Goal: Communication & Community: Participate in discussion

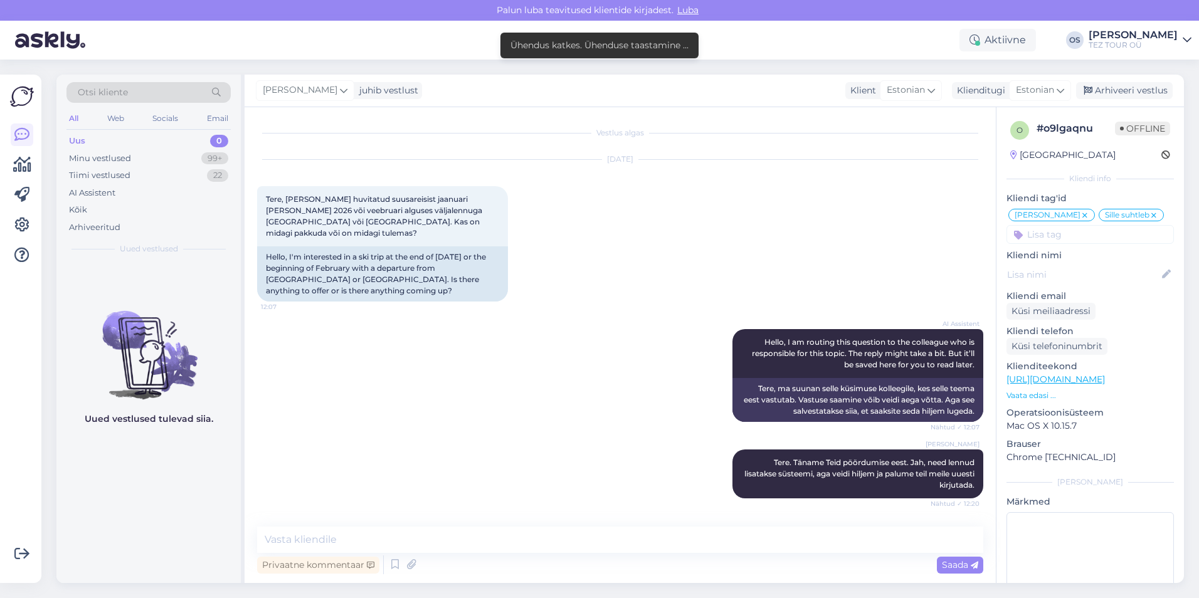
scroll to position [2632, 0]
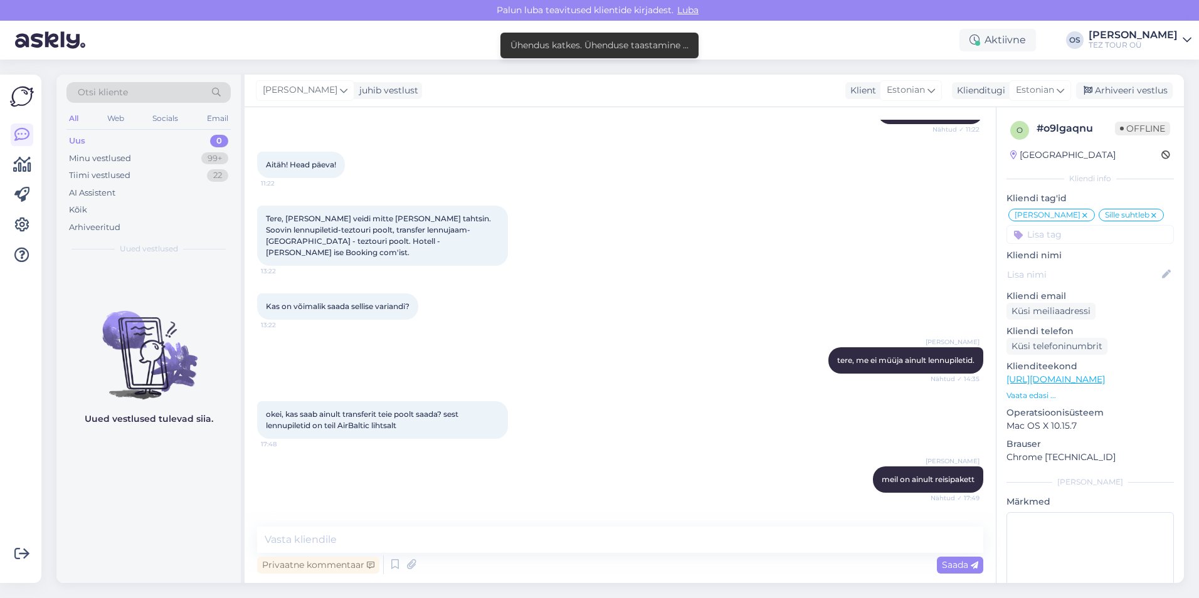
click at [100, 138] on div "Uus 0" at bounding box center [148, 141] width 164 height 18
click at [109, 157] on div "Minu vestlused" at bounding box center [100, 158] width 62 height 13
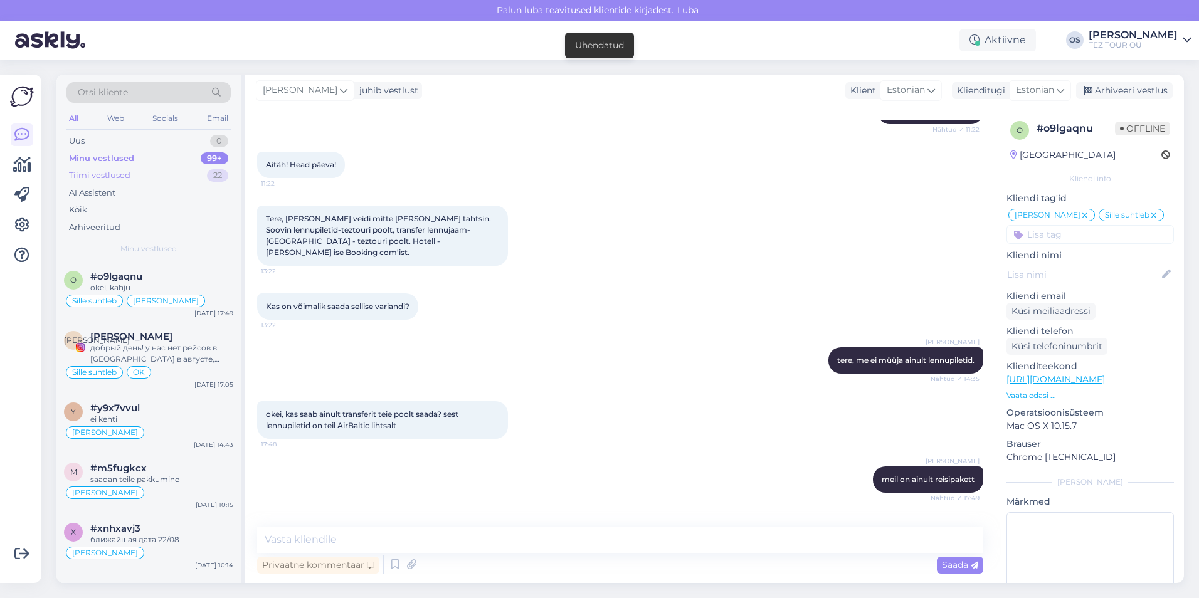
click at [130, 176] on div "Tiimi vestlused 22" at bounding box center [148, 176] width 164 height 18
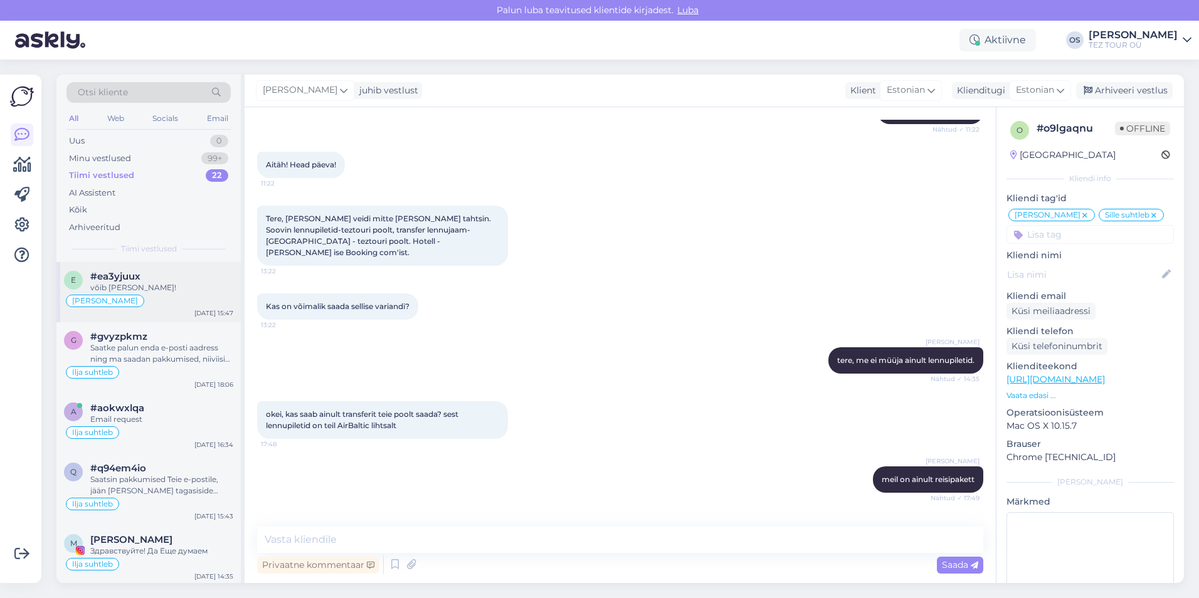
click at [168, 298] on div "[PERSON_NAME]" at bounding box center [148, 300] width 169 height 15
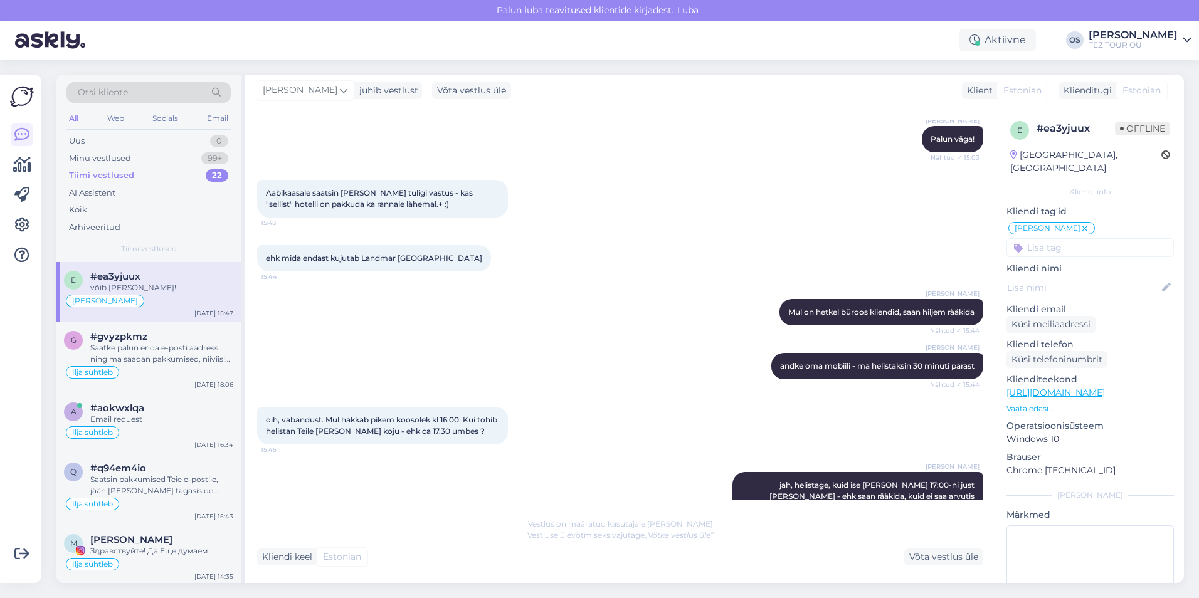
scroll to position [2683, 0]
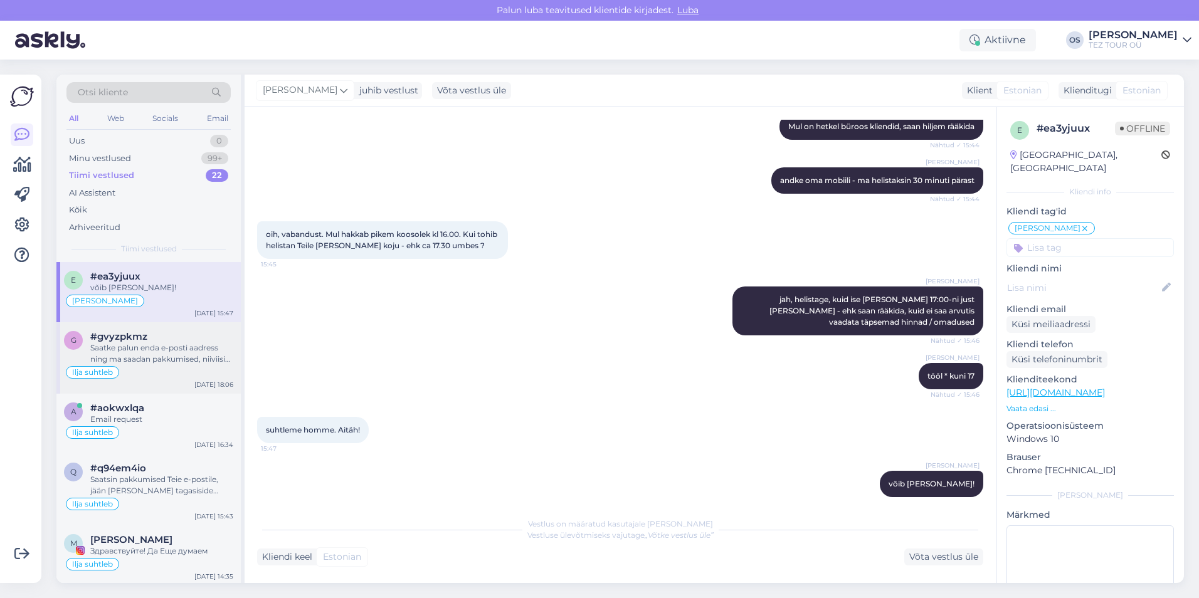
click at [137, 347] on div "Saatke palun enda e-posti aadress ning ma saadan pakkumised, niiviisi on nii Te…" at bounding box center [161, 353] width 143 height 23
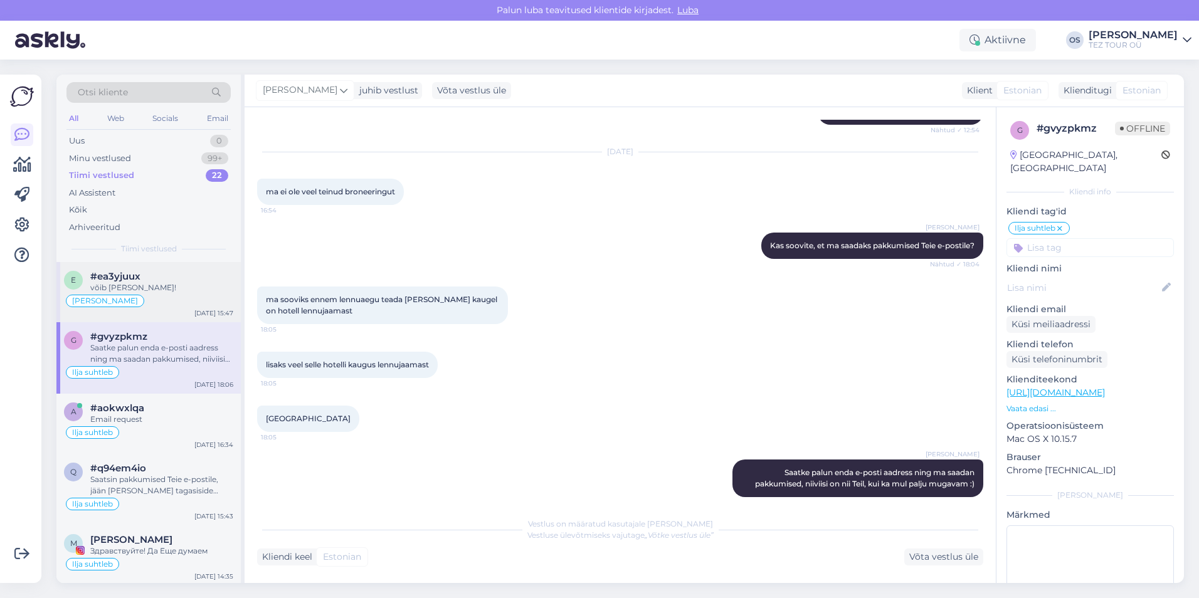
click at [150, 294] on div "[PERSON_NAME]" at bounding box center [148, 300] width 169 height 15
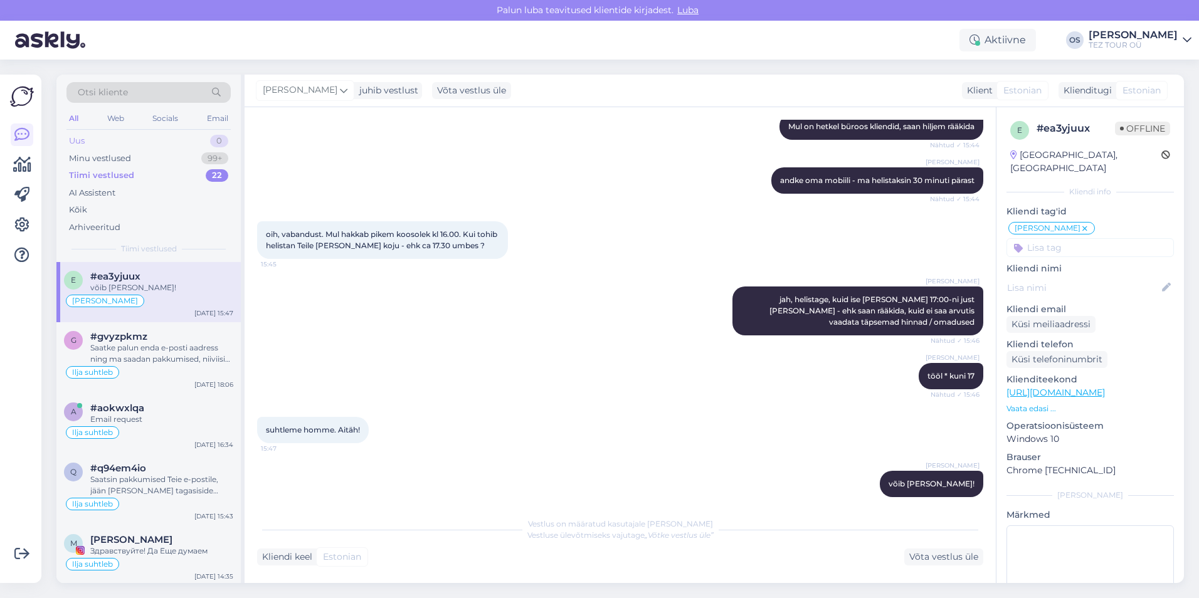
click at [83, 142] on div "Uus" at bounding box center [77, 141] width 16 height 13
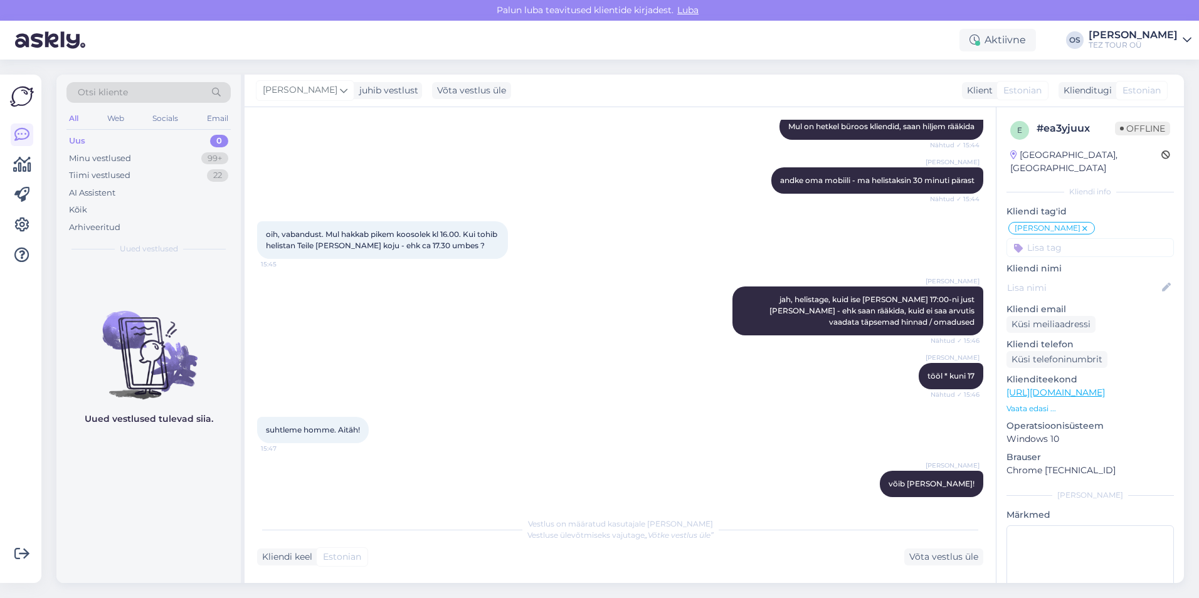
click at [129, 136] on div "Uus 0" at bounding box center [148, 141] width 164 height 18
click at [87, 134] on div "Uus 0" at bounding box center [148, 141] width 164 height 18
click at [107, 141] on div "Uus 0" at bounding box center [148, 141] width 164 height 18
